Goal: Find specific page/section: Find specific page/section

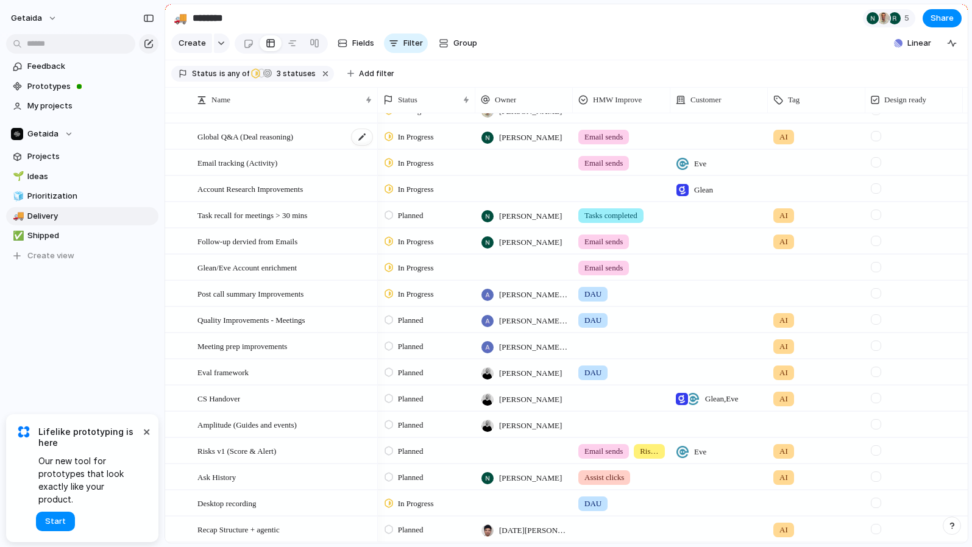
scroll to position [227, 0]
click at [234, 316] on span "Quality Improvements - Meetings" at bounding box center [251, 318] width 108 height 14
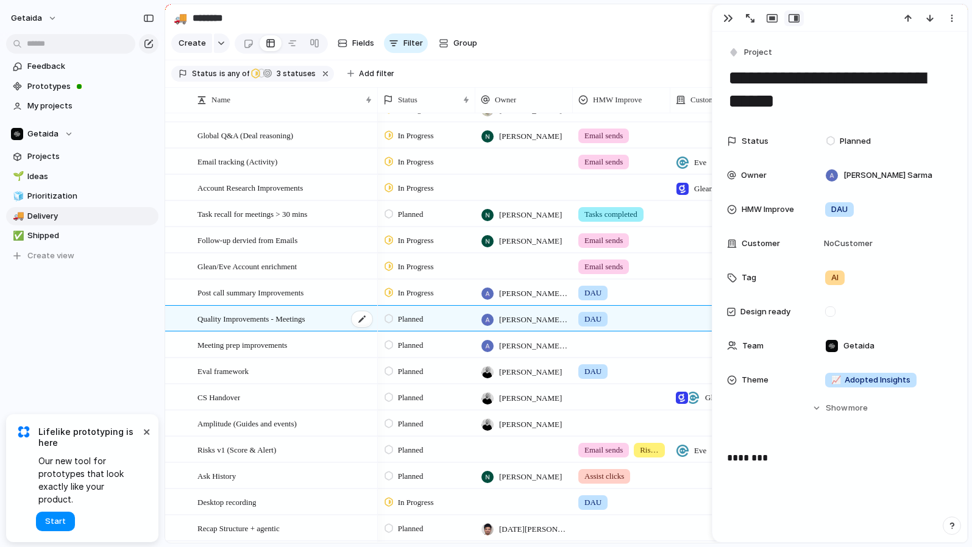
click at [234, 317] on span "Quality Improvements - Meetings" at bounding box center [251, 318] width 108 height 14
click at [719, 19] on button "button" at bounding box center [727, 18] width 19 height 16
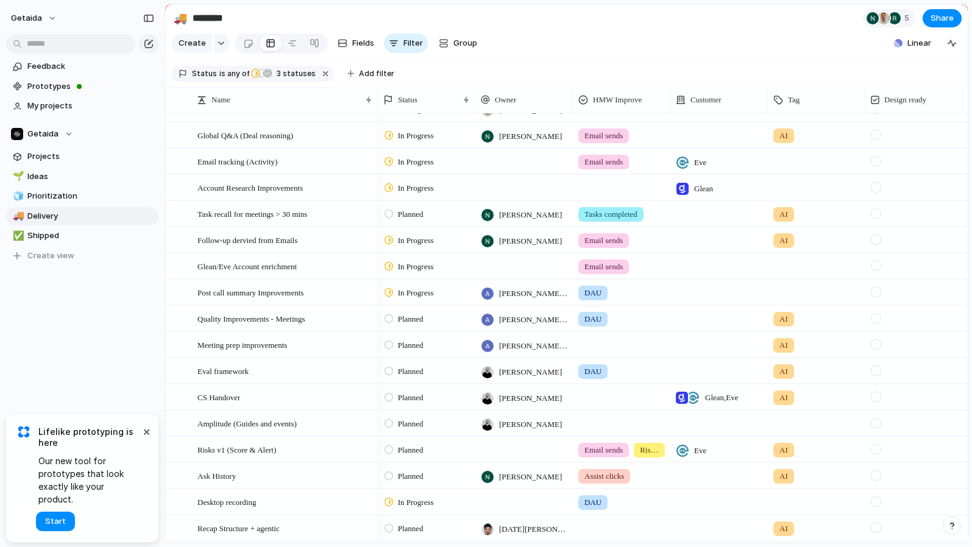
scroll to position [278, 0]
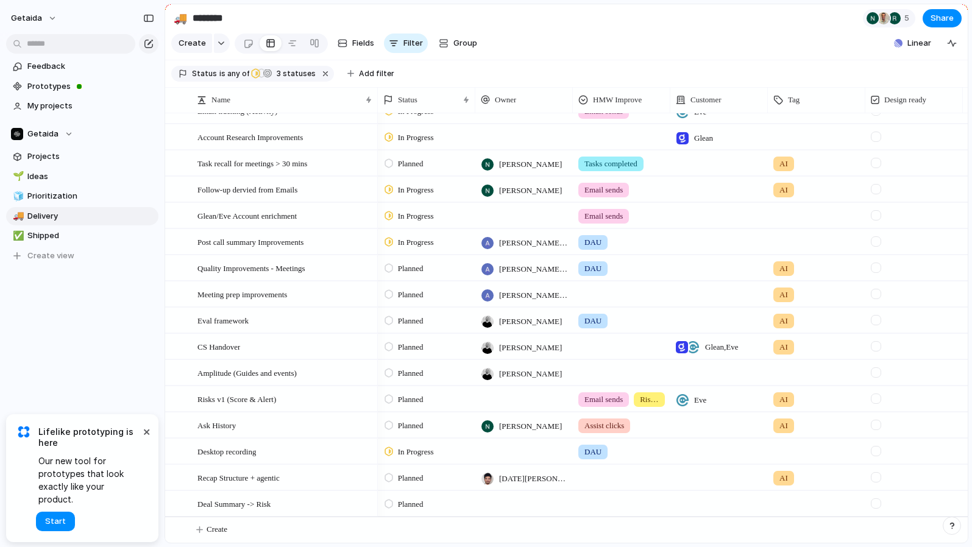
click at [141, 119] on section "Getaida Projects 🌱 Ideas 🧊 Prioritization 🚚 Delivery ✅ Shipped To pick up a dra…" at bounding box center [82, 190] width 165 height 150
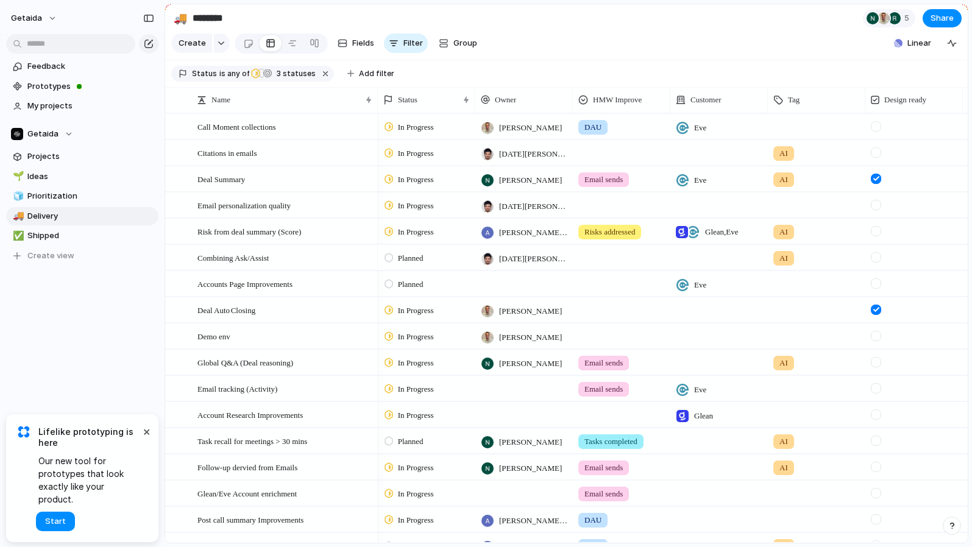
click at [423, 257] on span "Planned" at bounding box center [411, 258] width 26 height 12
click at [405, 206] on div "Backlog Planned In Progress Completed Canceled" at bounding box center [486, 273] width 972 height 547
click at [405, 206] on span "In Progress" at bounding box center [416, 206] width 36 height 12
click at [402, 274] on span "Planned" at bounding box center [413, 278] width 31 height 12
click at [403, 255] on span "Planned" at bounding box center [411, 258] width 26 height 12
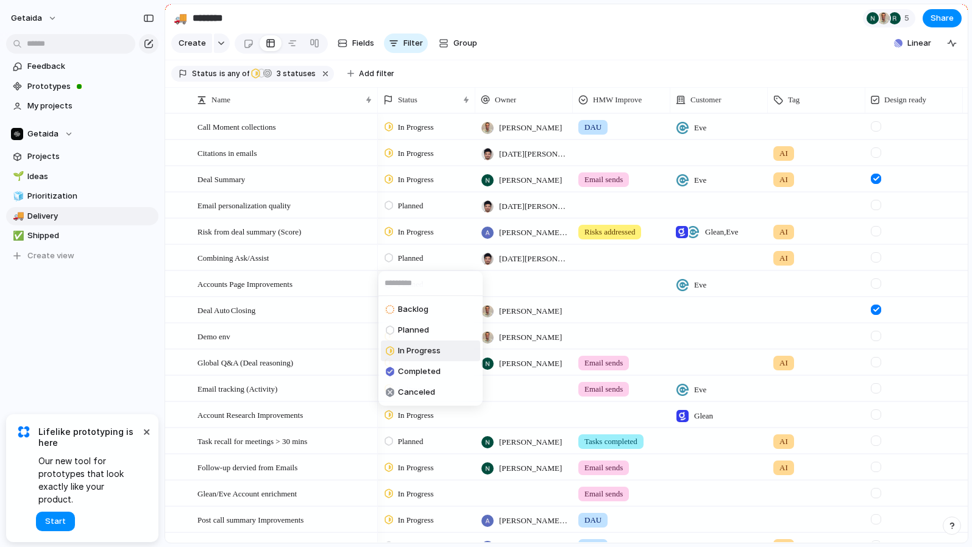
click at [402, 351] on span "In Progress" at bounding box center [419, 351] width 43 height 12
click at [420, 260] on span "In Progress" at bounding box center [416, 258] width 36 height 12
drag, startPoint x: 282, startPoint y: 258, endPoint x: 246, endPoint y: 261, distance: 36.1
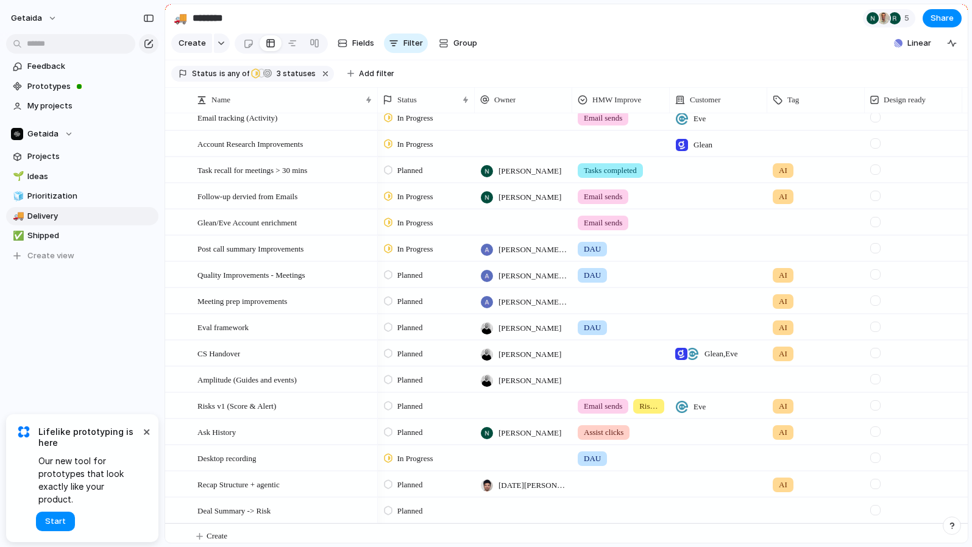
scroll to position [262, 0]
